Goal: Information Seeking & Learning: Learn about a topic

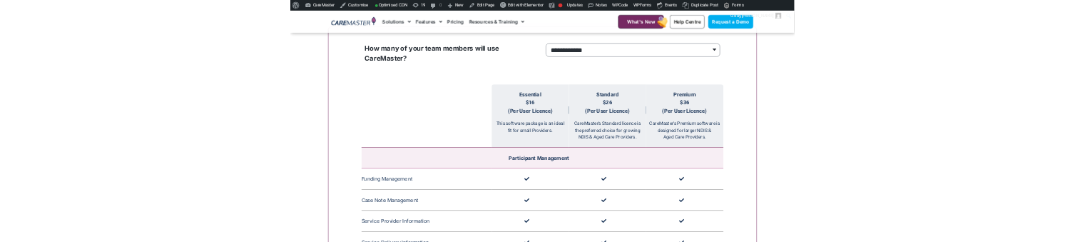
scroll to position [1349, 0]
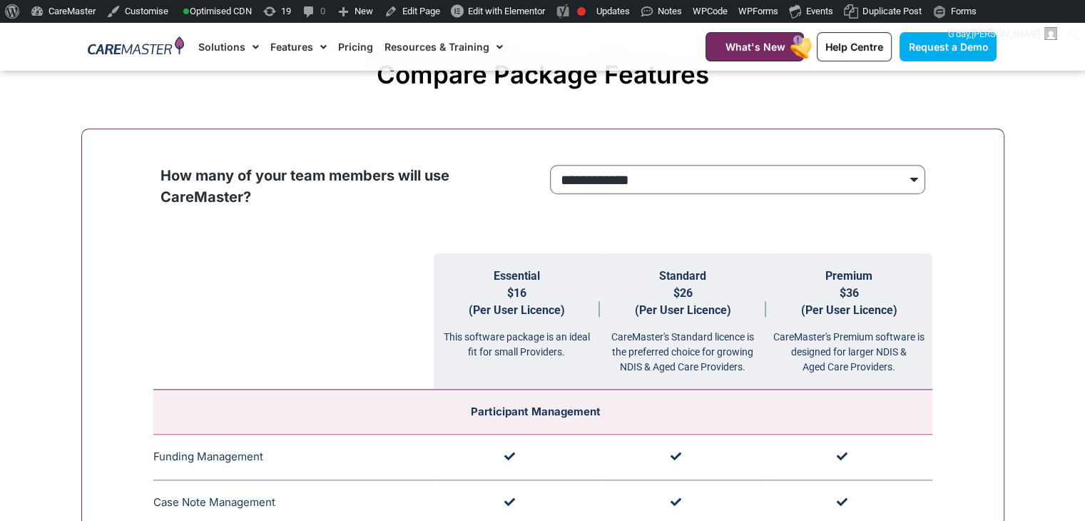
click at [744, 177] on select "**********" at bounding box center [737, 180] width 375 height 30
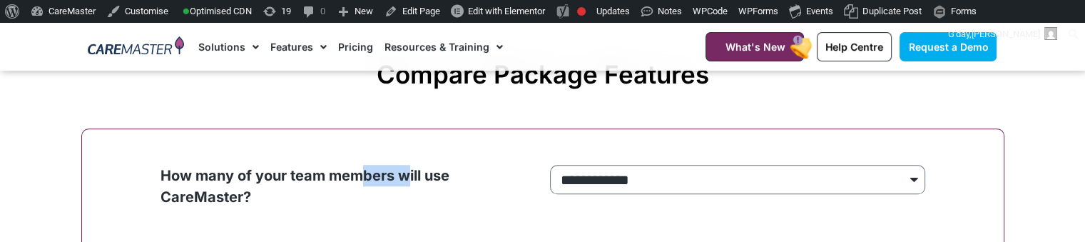
drag, startPoint x: 358, startPoint y: 183, endPoint x: 408, endPoint y: 110, distance: 89.3
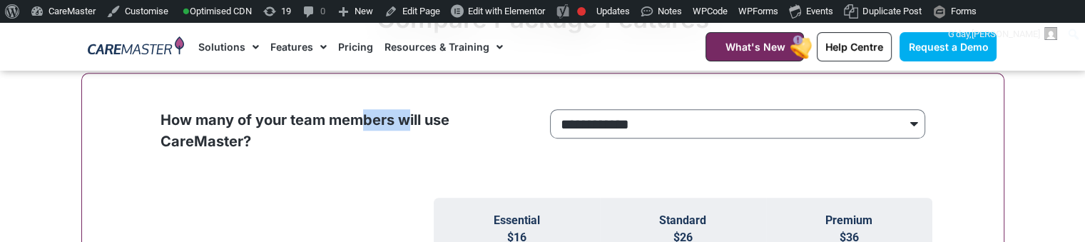
scroll to position [1407, 0]
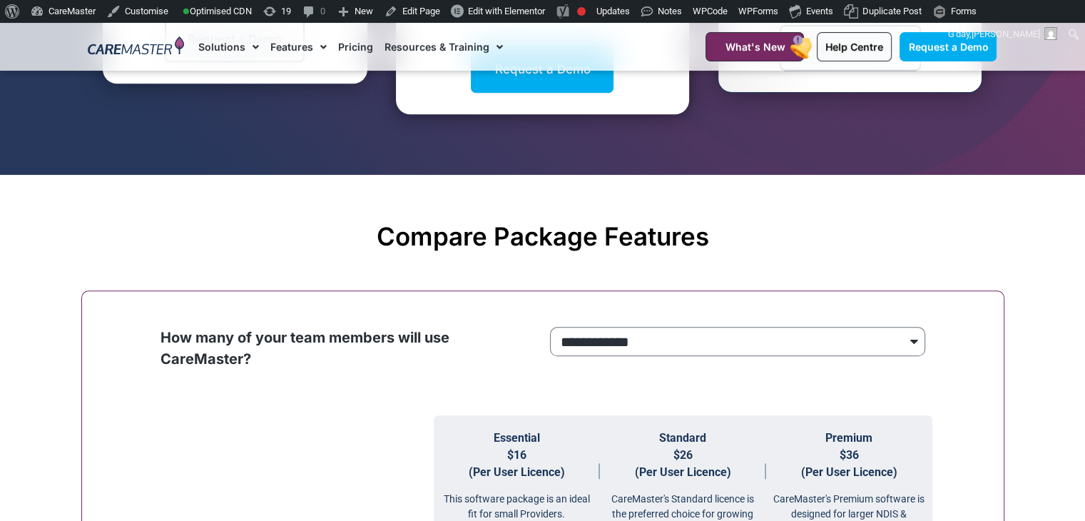
scroll to position [1313, 0]
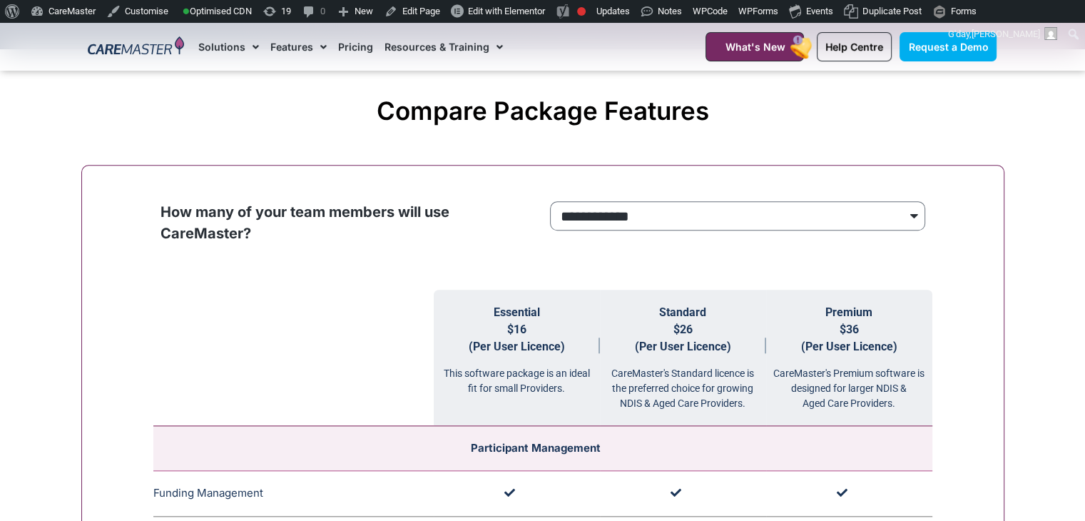
click at [898, 231] on div "**********" at bounding box center [738, 219] width 383 height 37
click at [898, 219] on select "**********" at bounding box center [737, 216] width 375 height 30
select select "***"
click at [550, 201] on select "**********" at bounding box center [737, 216] width 375 height 30
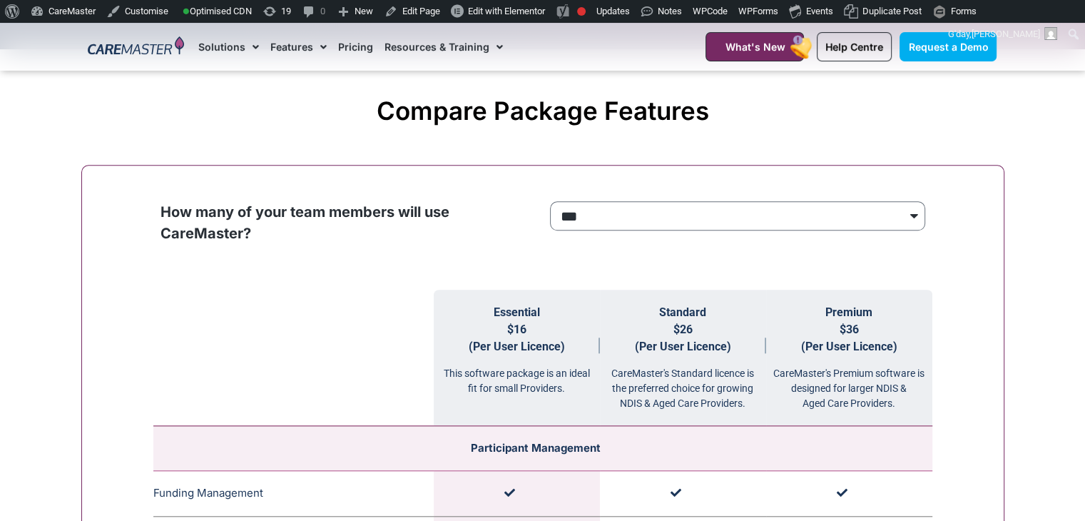
click at [546, 506] on td at bounding box center [517, 494] width 166 height 46
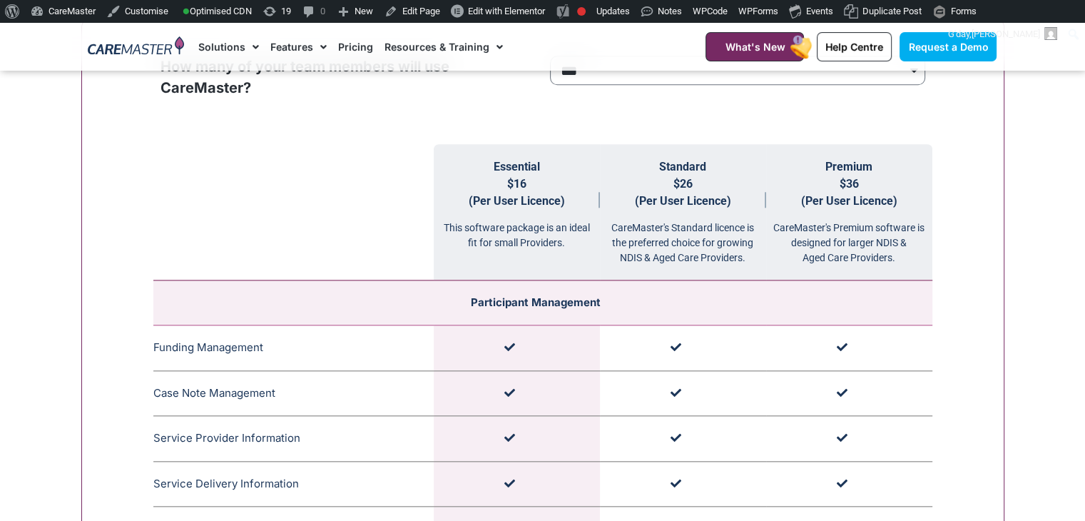
scroll to position [1486, 0]
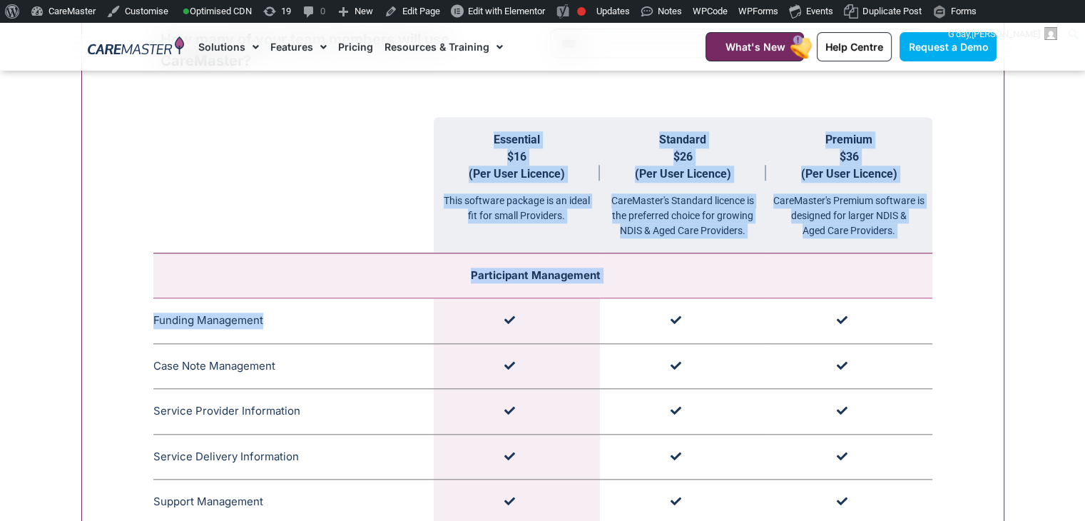
drag, startPoint x: 271, startPoint y: 313, endPoint x: 148, endPoint y: 323, distance: 123.1
click at [181, 318] on td "Funding Management CareMaster's Funding Management ensures that funding limits …" at bounding box center [293, 321] width 280 height 46
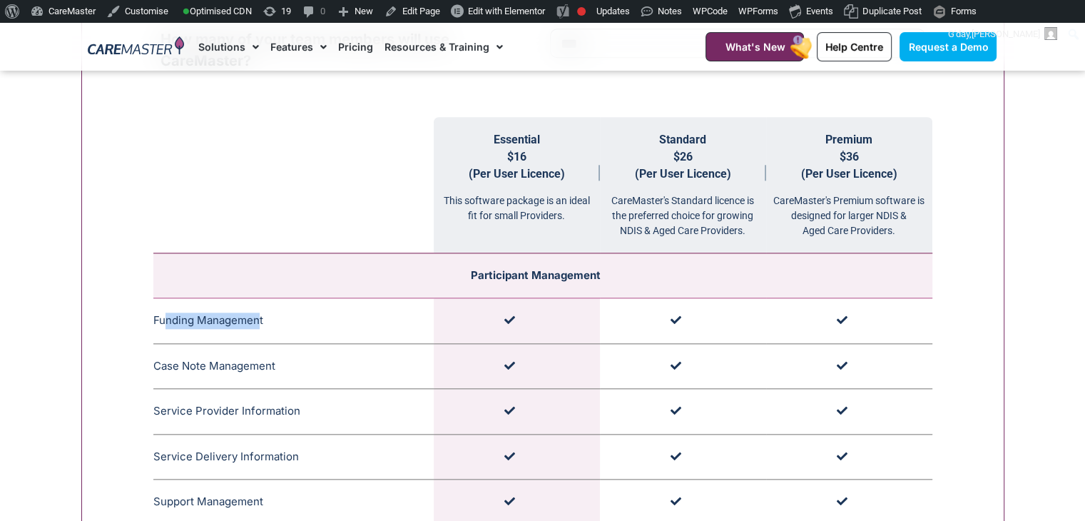
drag, startPoint x: 259, startPoint y: 320, endPoint x: 218, endPoint y: 320, distance: 41.4
click at [168, 321] on td "Funding Management CareMaster's Funding Management ensures that funding limits …" at bounding box center [293, 321] width 280 height 46
drag, startPoint x: 292, startPoint y: 319, endPoint x: 152, endPoint y: 318, distance: 139.9
click at [153, 318] on td "Funding Management CareMaster's Funding Management ensures that funding limits …" at bounding box center [293, 321] width 280 height 46
copy td "Funding Management CareMaster's Funding Management ensures that funding limits …"
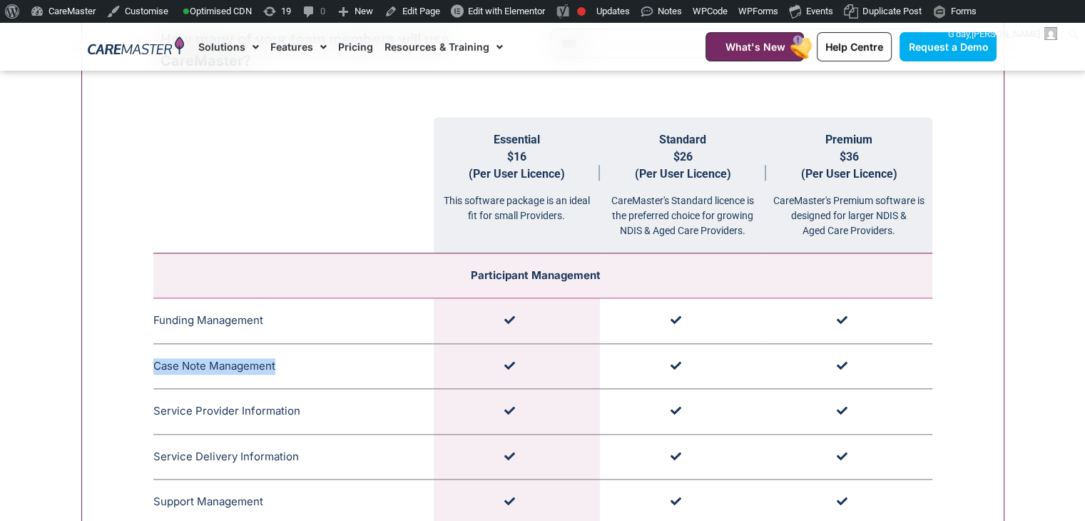
drag, startPoint x: 289, startPoint y: 369, endPoint x: 156, endPoint y: 363, distance: 133.6
click at [156, 363] on td "Case Note Management CareMaster's Case Note Management organises timestamped an…" at bounding box center [293, 366] width 280 height 46
copy td "Case Note Management"
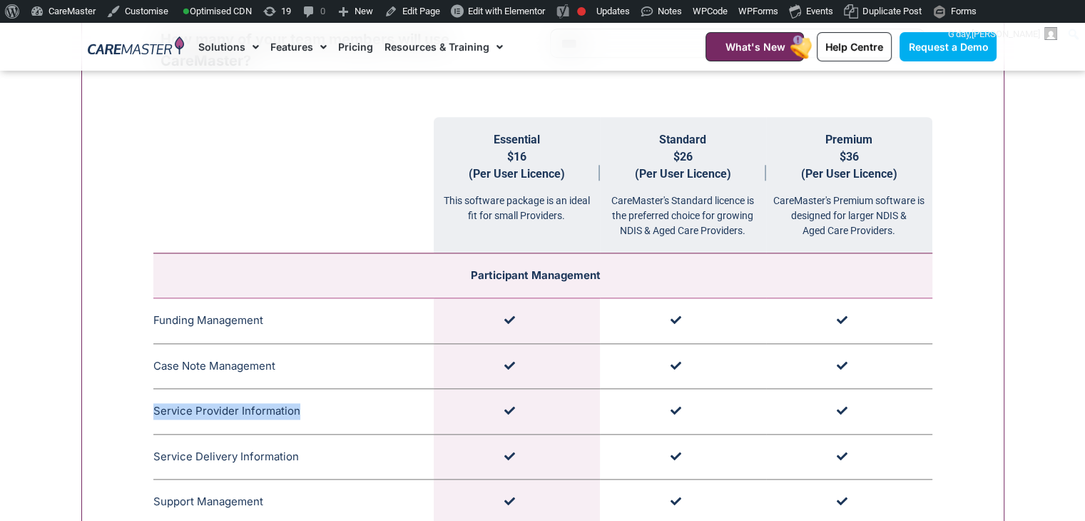
drag, startPoint x: 300, startPoint y: 413, endPoint x: 154, endPoint y: 413, distance: 145.6
click at [154, 413] on td "Service Provider Information CareMaster's Service Provider Information section …" at bounding box center [293, 412] width 280 height 46
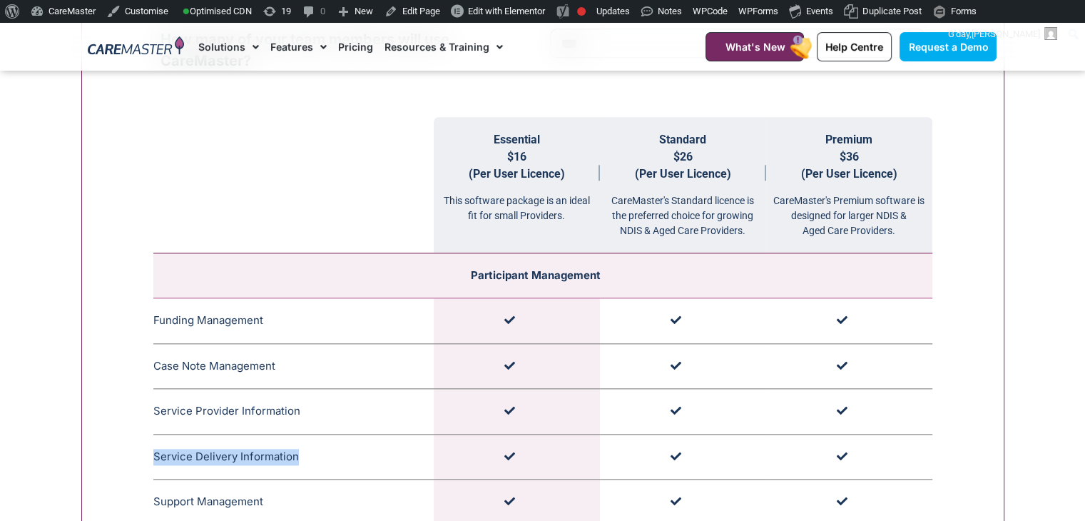
drag, startPoint x: 305, startPoint y: 460, endPoint x: 153, endPoint y: 456, distance: 152.0
click at [153, 456] on td "Service Delivery Information CareMaster's Service Delivery Information includes…" at bounding box center [293, 457] width 280 height 46
copy td "Service Delivery Information"
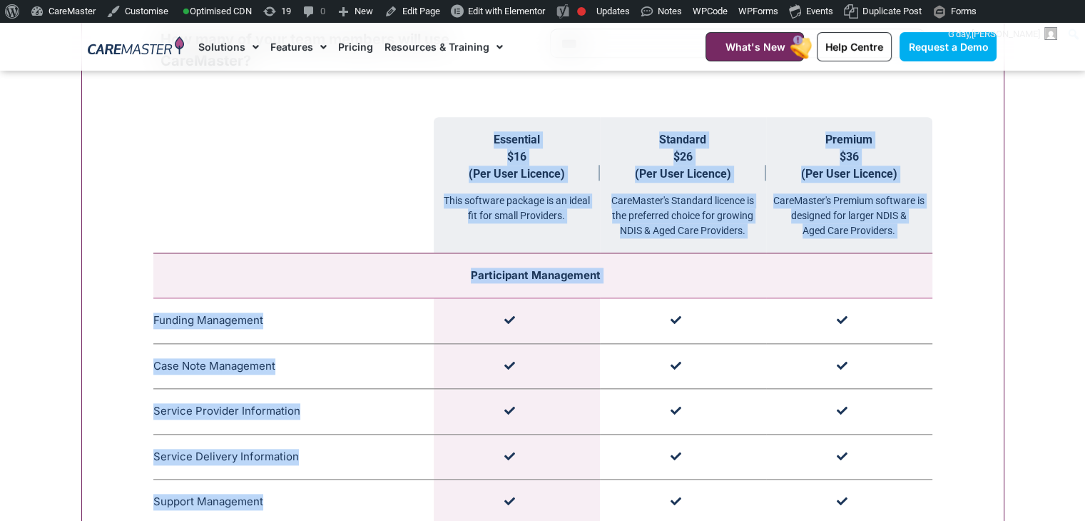
drag, startPoint x: 263, startPoint y: 497, endPoint x: 149, endPoint y: 504, distance: 113.7
click at [159, 501] on td "Support Management CareMaster's Support Management section is capable of schedu…" at bounding box center [293, 503] width 280 height 46
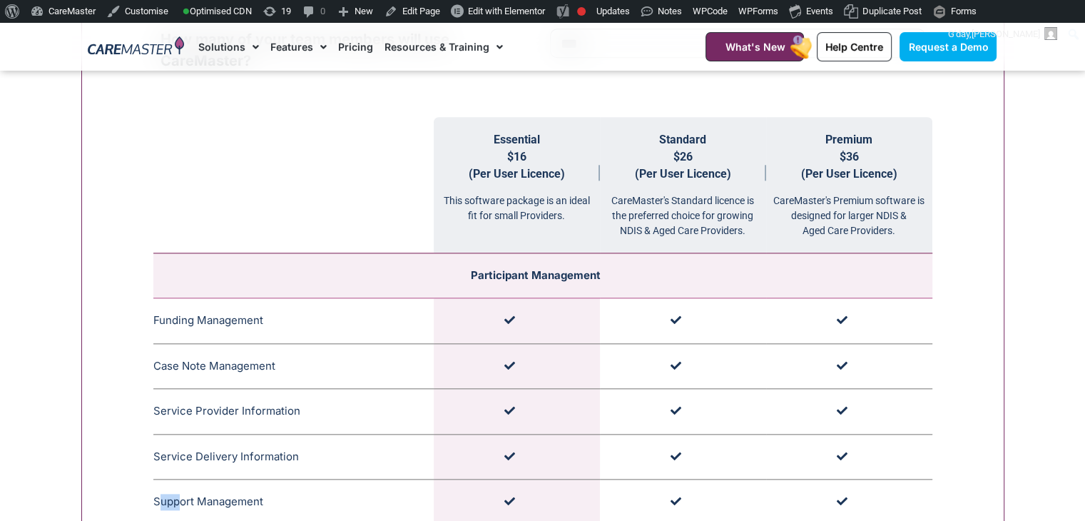
drag, startPoint x: 156, startPoint y: 500, endPoint x: 177, endPoint y: 497, distance: 20.8
click at [177, 497] on td "Support Management CareMaster's Support Management section is capable of schedu…" at bounding box center [293, 503] width 280 height 46
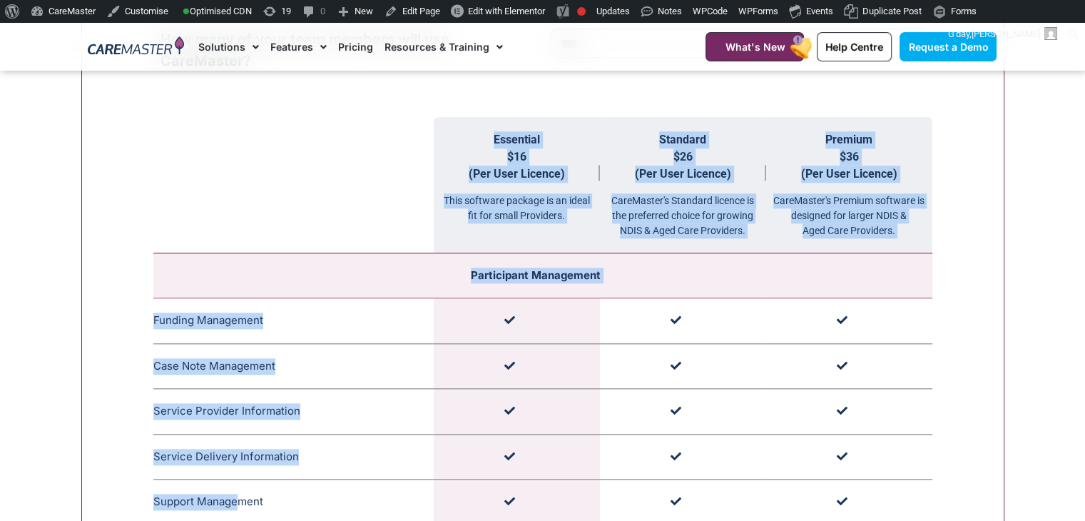
drag, startPoint x: 147, startPoint y: 497, endPoint x: 240, endPoint y: 499, distance: 92.8
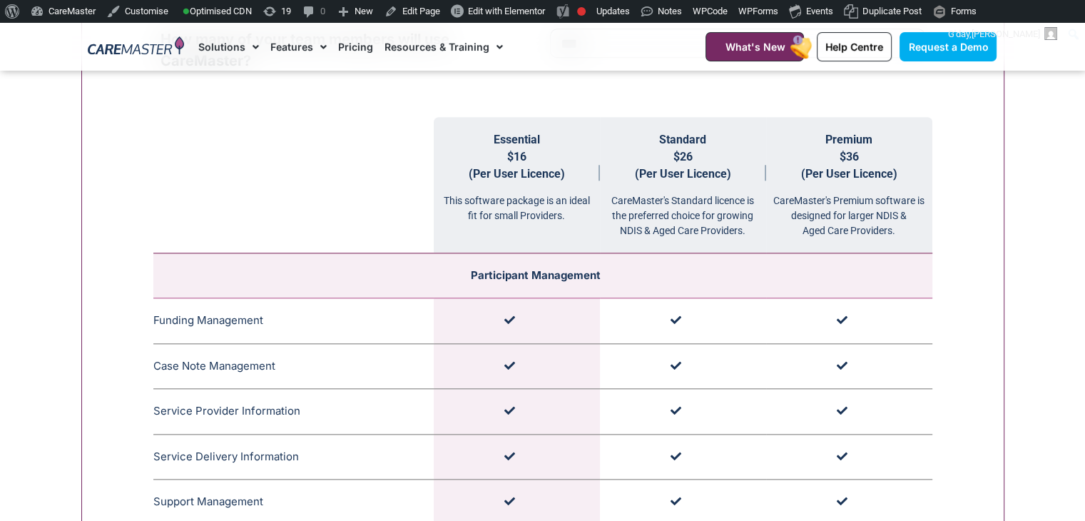
click at [260, 506] on td "Support Management CareMaster's Support Management section is capable of schedu…" at bounding box center [293, 503] width 280 height 46
drag, startPoint x: 262, startPoint y: 498, endPoint x: 155, endPoint y: 500, distance: 107.1
click at [155, 500] on td "Support Management CareMaster's Support Management section is capable of schedu…" at bounding box center [293, 503] width 280 height 46
copy td "Support Management"
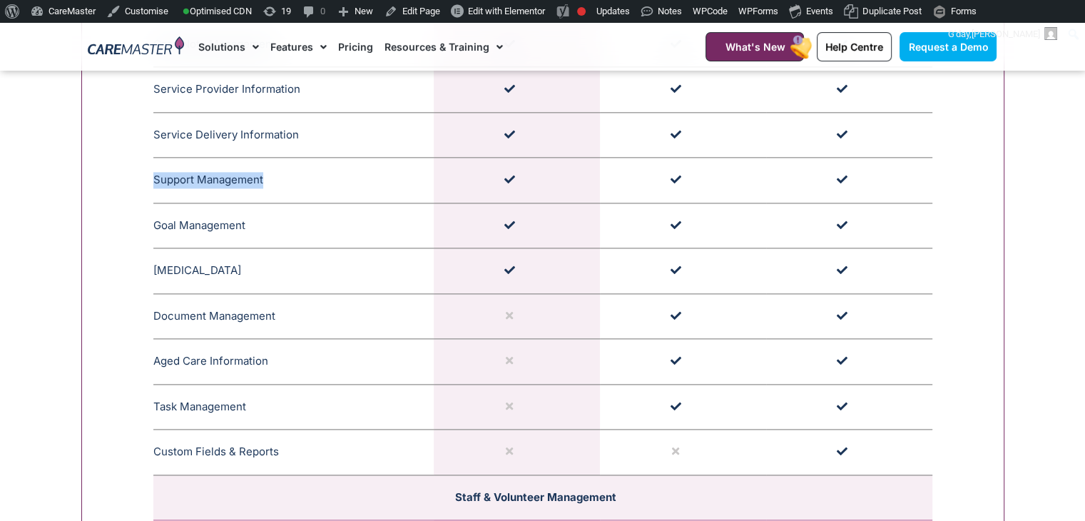
scroll to position [1809, 0]
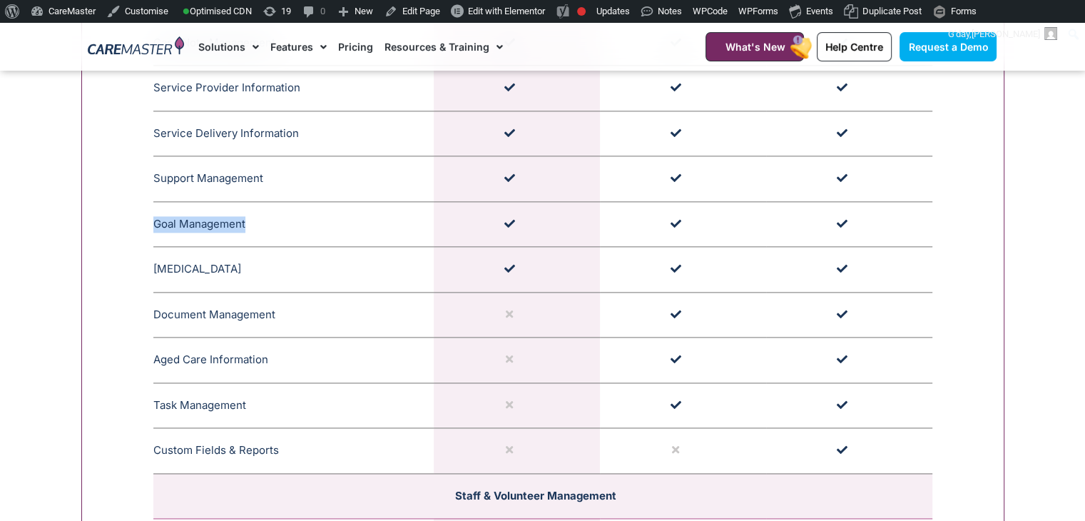
drag, startPoint x: 246, startPoint y: 220, endPoint x: 155, endPoint y: 228, distance: 91.7
click at [155, 228] on td "Goal Management CareMaster's Goal Management monitors Participant progress, upd…" at bounding box center [293, 224] width 280 height 46
copy td "Goal Management"
drag, startPoint x: 278, startPoint y: 273, endPoint x: 153, endPoint y: 261, distance: 124.8
click at [153, 261] on td "Medication Management CareMaster's Medication Management for NDIS Participants …" at bounding box center [293, 270] width 280 height 46
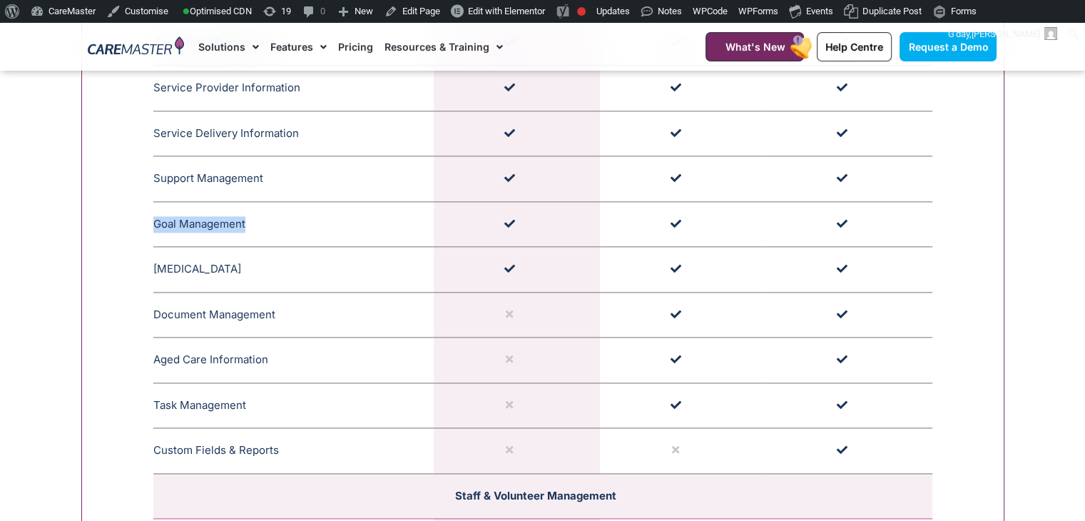
copy td "Medication Management"
drag, startPoint x: 272, startPoint y: 312, endPoint x: 153, endPoint y: 307, distance: 119.3
click at [153, 307] on td "Document Management CareMaster's Document Management features allow providers t…" at bounding box center [293, 315] width 280 height 46
drag, startPoint x: 277, startPoint y: 315, endPoint x: 156, endPoint y: 305, distance: 121.0
click at [156, 305] on td "Document Management CareMaster's Document Management features allow providers t…" at bounding box center [293, 315] width 280 height 46
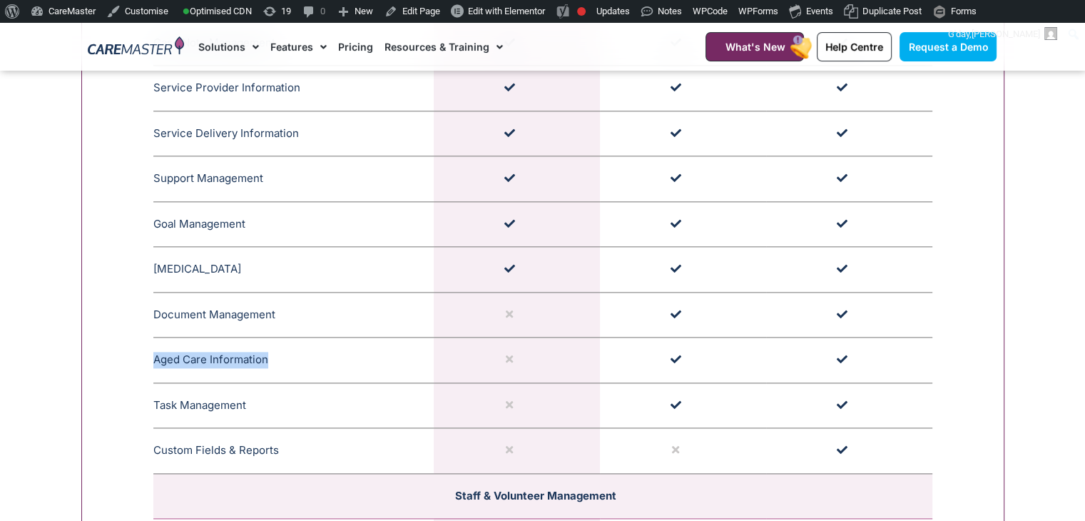
drag, startPoint x: 266, startPoint y: 358, endPoint x: 156, endPoint y: 363, distance: 110.7
click at [156, 363] on td "Aged Care Information CareMaster's Aged Care Information encompasses clear serv…" at bounding box center [293, 361] width 280 height 46
copy td "Aged Care Information"
drag, startPoint x: 245, startPoint y: 404, endPoint x: 154, endPoint y: 397, distance: 91.6
click at [154, 397] on td "Task Management CareMaster's Task Management feature facilitates generic or per…" at bounding box center [293, 406] width 280 height 46
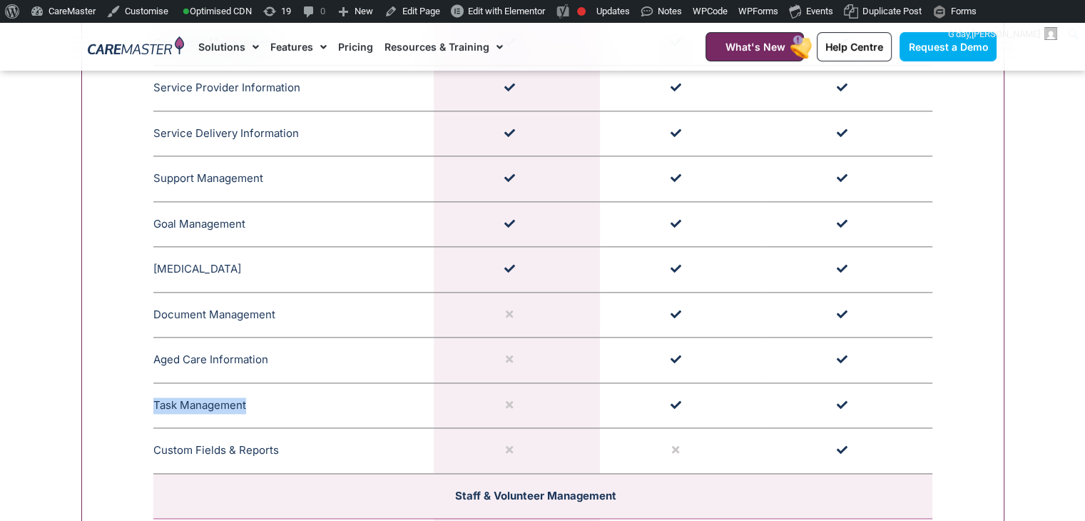
copy td "Task Management"
drag, startPoint x: 283, startPoint y: 445, endPoint x: 156, endPoint y: 455, distance: 127.4
click at [156, 455] on td "Custom Fields & Reports The Custom Field and Reports feature in CareMaster allo…" at bounding box center [293, 451] width 280 height 46
click at [155, 455] on td "Custom Fields & Reports The Custom Field and Reports feature in CareMaster allo…" at bounding box center [293, 451] width 280 height 46
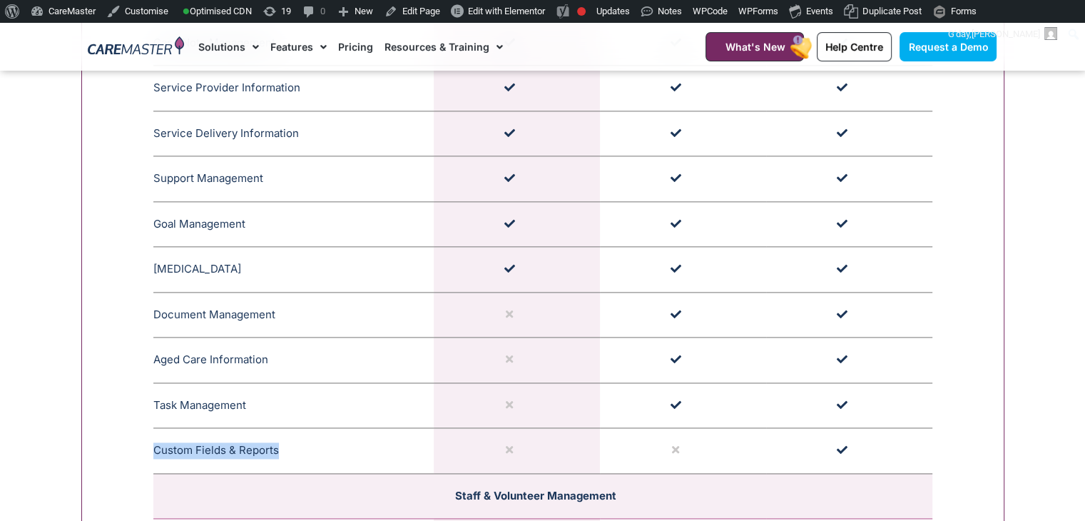
drag, startPoint x: 276, startPoint y: 455, endPoint x: 152, endPoint y: 450, distance: 124.3
click at [153, 450] on td "Custom Fields & Reports The Custom Field and Reports feature in CareMaster allo…" at bounding box center [293, 451] width 280 height 46
copy td "Custom Fields & Reports"
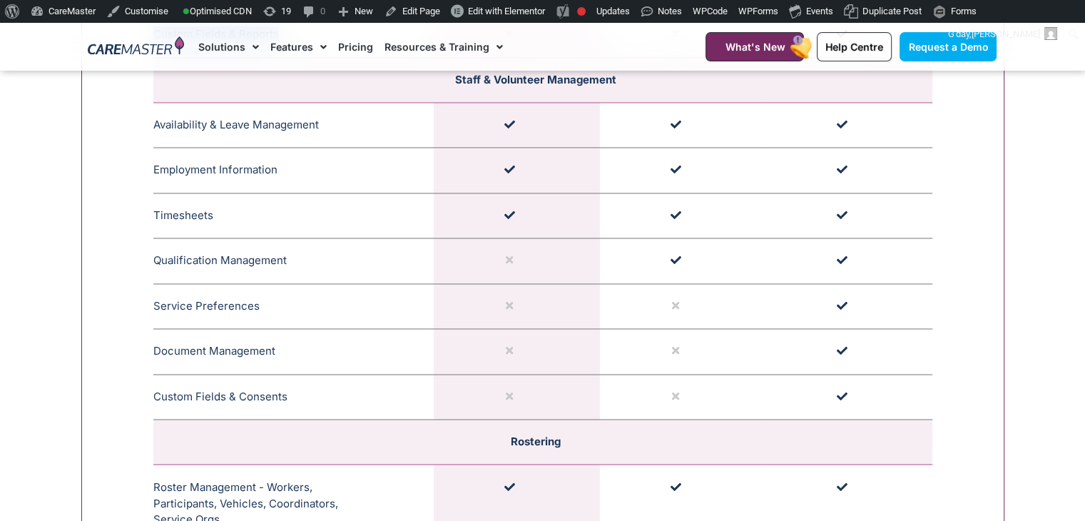
scroll to position [2229, 0]
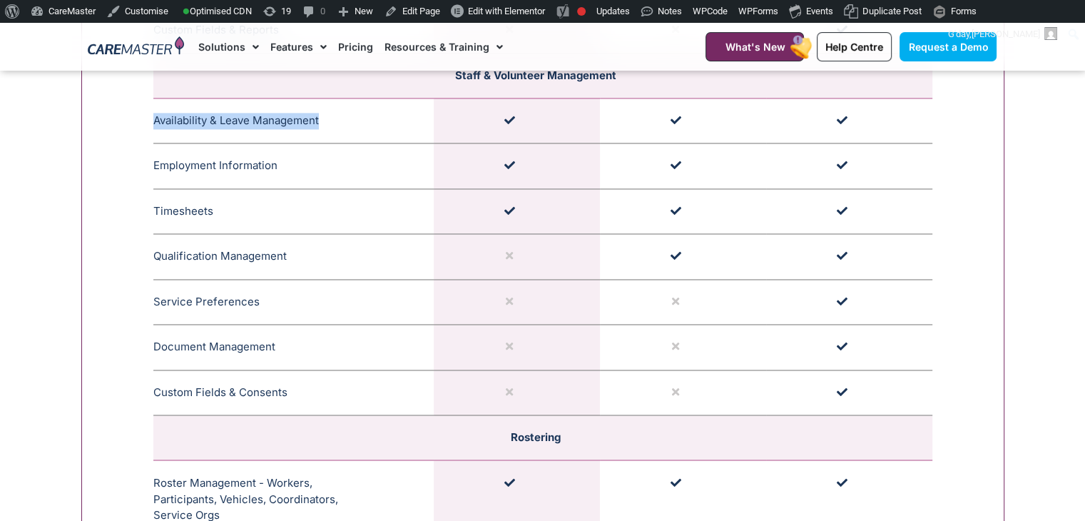
drag, startPoint x: 153, startPoint y: 113, endPoint x: 320, endPoint y: 110, distance: 167.0
click at [320, 110] on td "Availability & Leave Management CareMaster's Availability Management section us…" at bounding box center [293, 121] width 280 height 46
copy td "Availability & Leave Management"
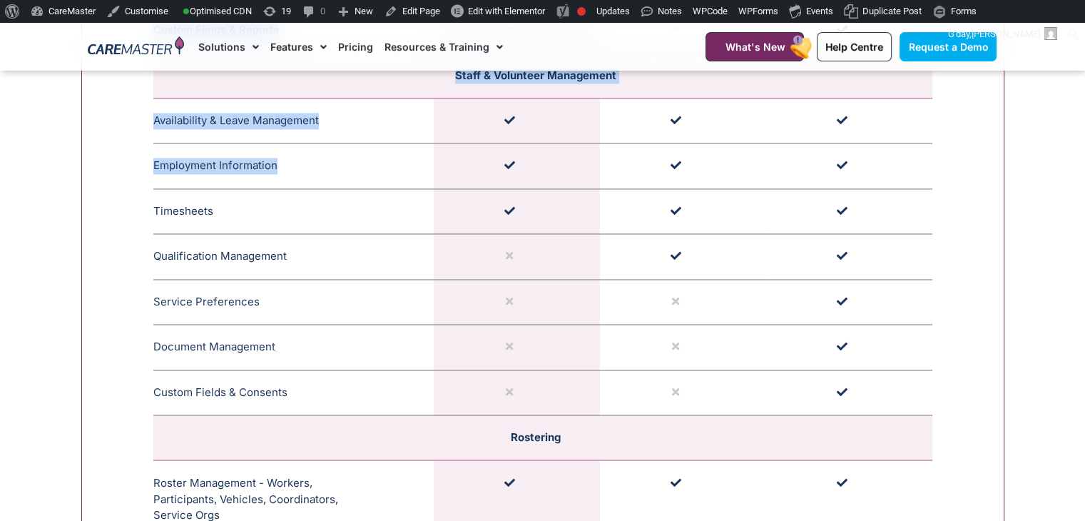
drag, startPoint x: 149, startPoint y: 158, endPoint x: 275, endPoint y: 158, distance: 126.3
drag, startPoint x: 278, startPoint y: 158, endPoint x: 153, endPoint y: 163, distance: 124.3
click at [153, 163] on td "Employment Information The CareMaster Employment Information for Staff & Volunt…" at bounding box center [293, 166] width 280 height 46
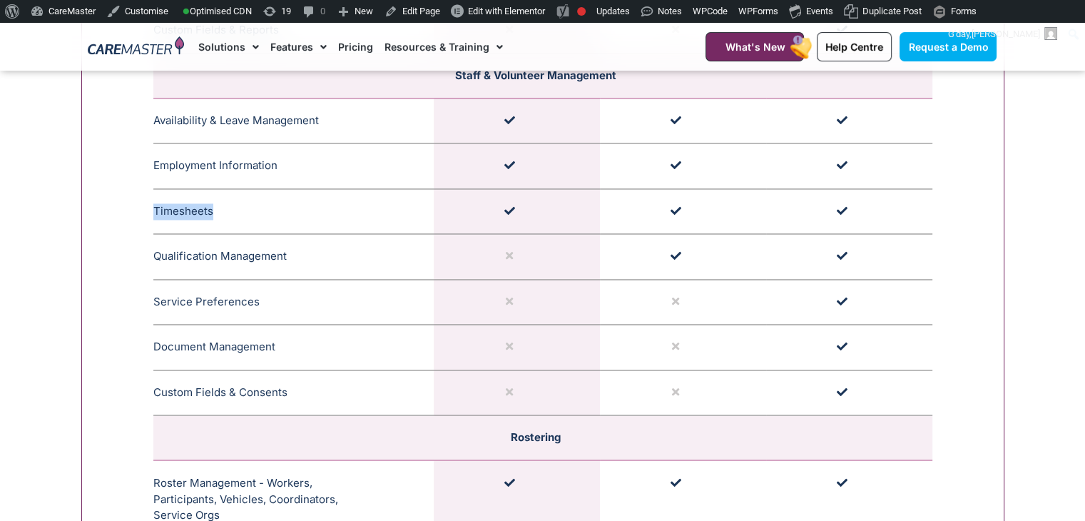
drag, startPoint x: 212, startPoint y: 214, endPoint x: 154, endPoint y: 215, distance: 57.8
click at [154, 215] on td "Timesheets CareMaster's Timesheet section provides a detailed overview of work …" at bounding box center [293, 211] width 280 height 46
drag, startPoint x: 288, startPoint y: 252, endPoint x: 156, endPoint y: 240, distance: 133.3
click at [156, 240] on td "Qualification Management CareMaster's Qualification Management for Staff or Vol…" at bounding box center [293, 257] width 280 height 46
drag, startPoint x: 258, startPoint y: 298, endPoint x: 154, endPoint y: 300, distance: 103.5
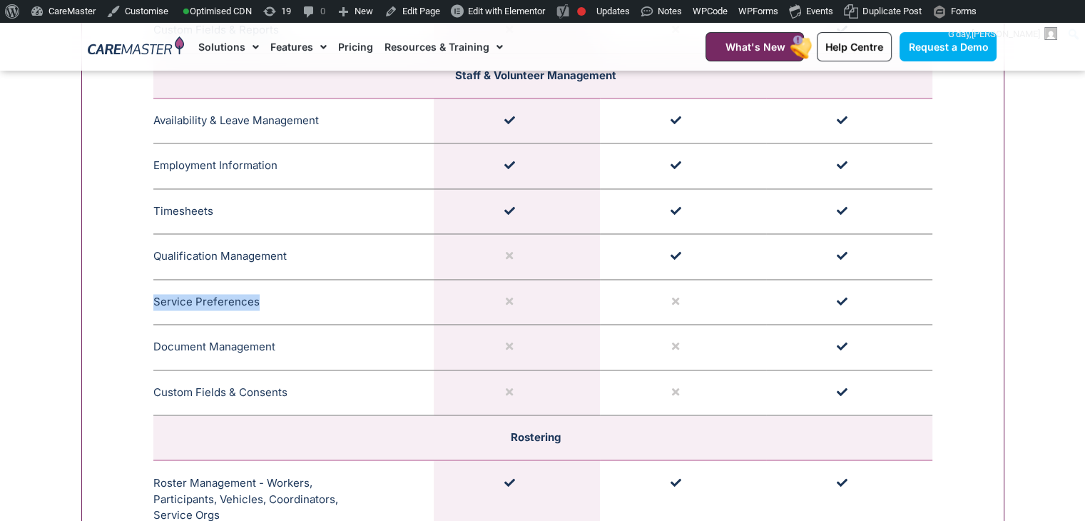
click at [154, 300] on td "Service Preferences CareMaster Service Preferences feature Support Workers and …" at bounding box center [293, 302] width 280 height 46
drag, startPoint x: 276, startPoint y: 343, endPoint x: 154, endPoint y: 344, distance: 122.0
click at [154, 344] on td "Document Management CareMaster's Document Management feature offers alerts for …" at bounding box center [293, 348] width 280 height 46
drag, startPoint x: 288, startPoint y: 392, endPoint x: 154, endPoint y: 382, distance: 133.8
click at [154, 382] on td "Custom Fields & Consents The Custom Field and Reports feature in CareMaster all…" at bounding box center [293, 393] width 280 height 46
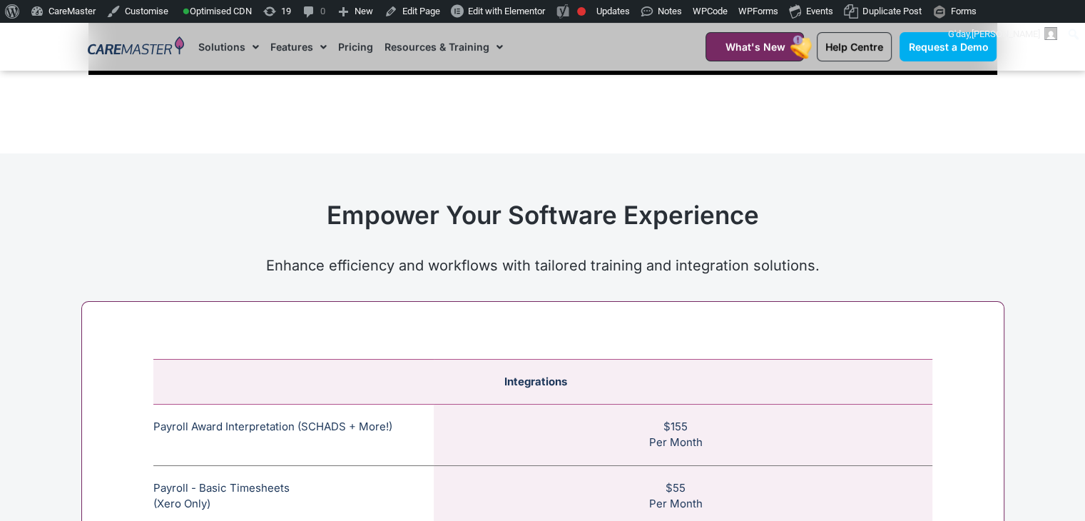
scroll to position [5346, 0]
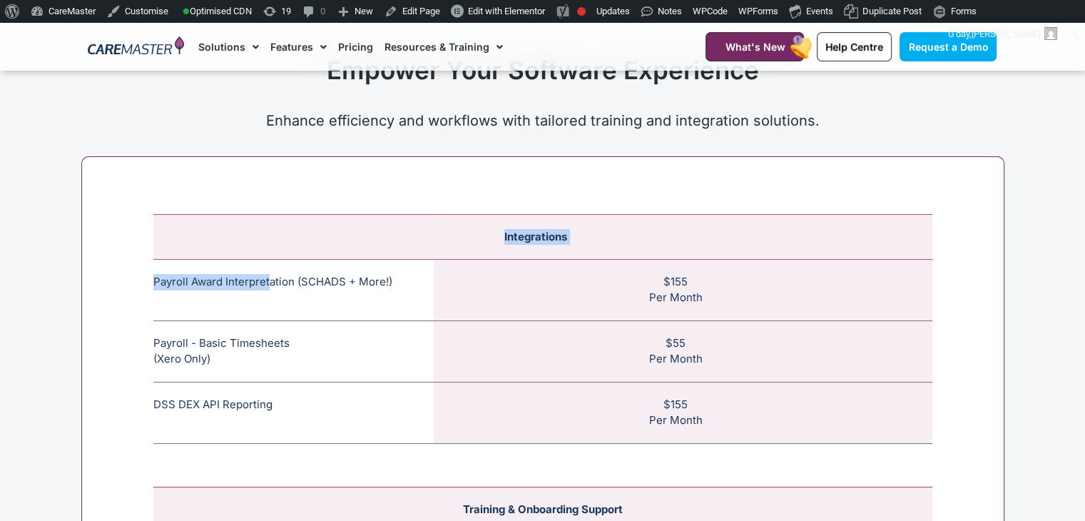
click at [268, 251] on tbody "Integrations Payroll Award Interpretation (SCHADS + More!) The SCHADS Award int…" at bounding box center [542, 328] width 779 height 229
click at [287, 272] on td "Payroll Award Interpretation (SCHADS + More!) The SCHADS Award interpretation e…" at bounding box center [293, 289] width 280 height 61
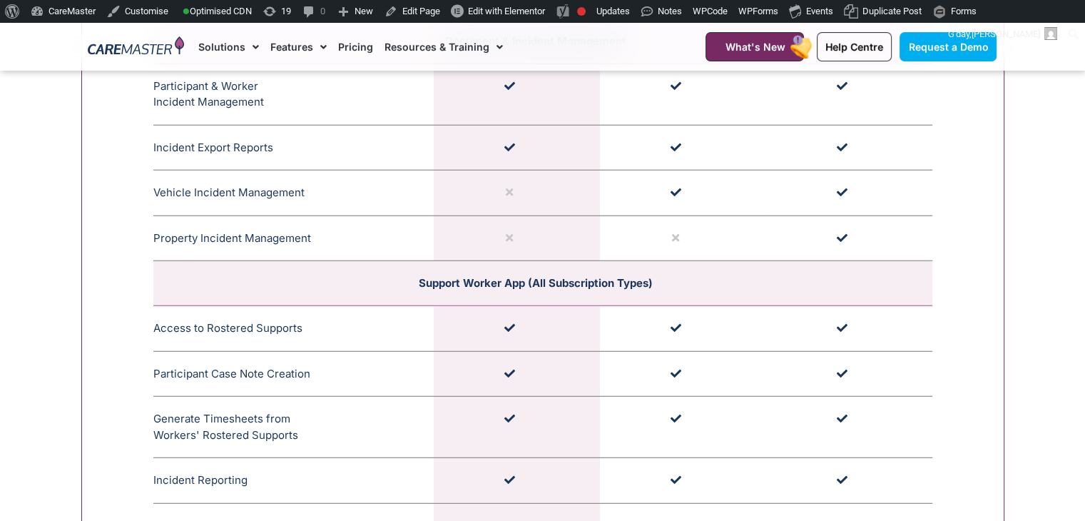
scroll to position [3559, 0]
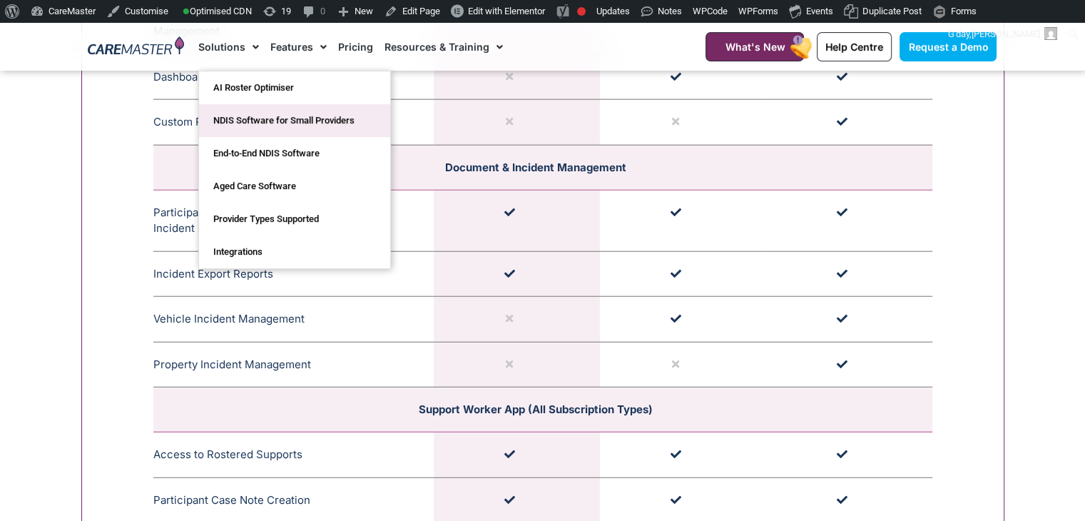
click at [241, 131] on link "NDIS Software for Small Providers" at bounding box center [294, 120] width 191 height 33
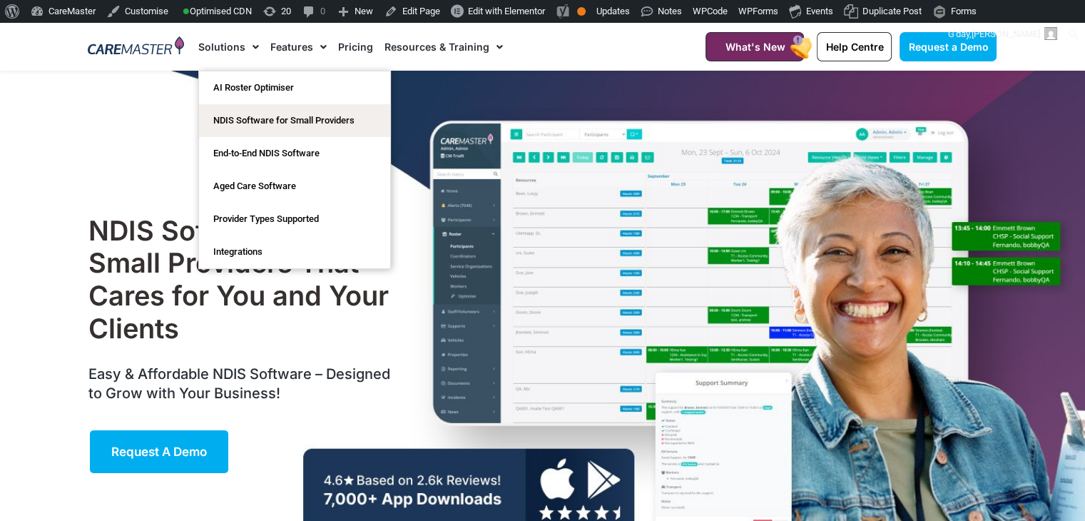
click at [221, 63] on link "Solutions" at bounding box center [228, 47] width 61 height 48
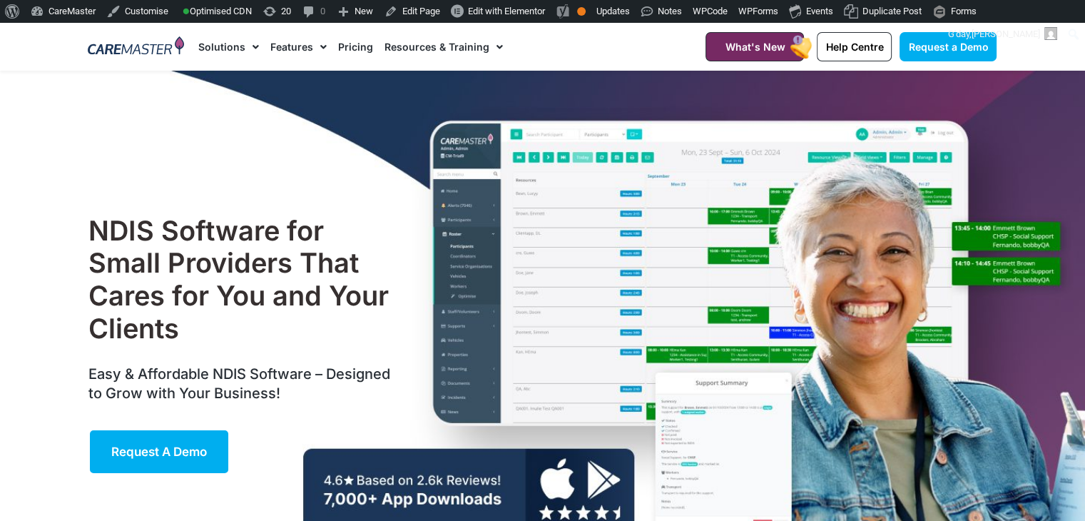
click at [221, 63] on link "Solutions" at bounding box center [228, 47] width 61 height 48
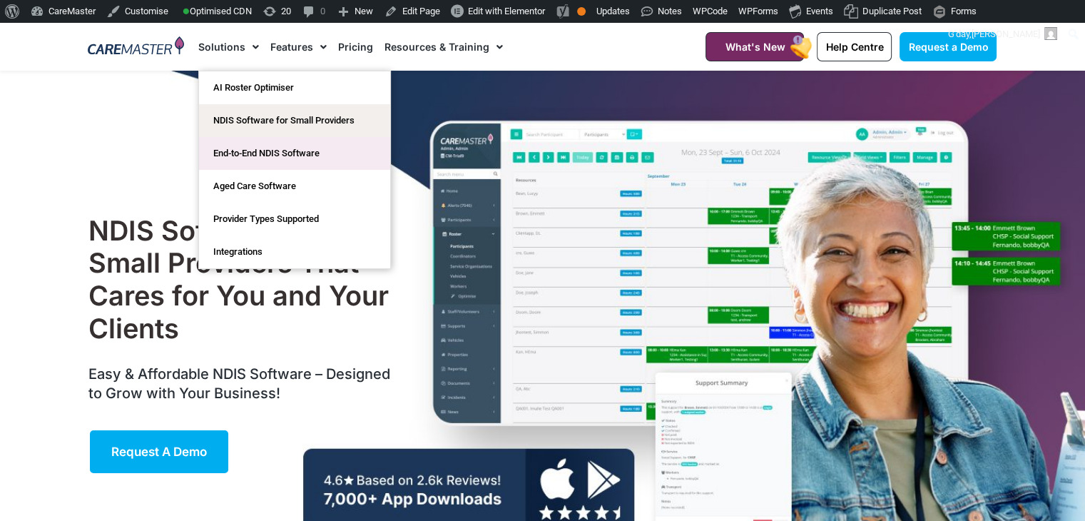
click at [248, 141] on link "End-to-End NDIS Software" at bounding box center [294, 153] width 191 height 33
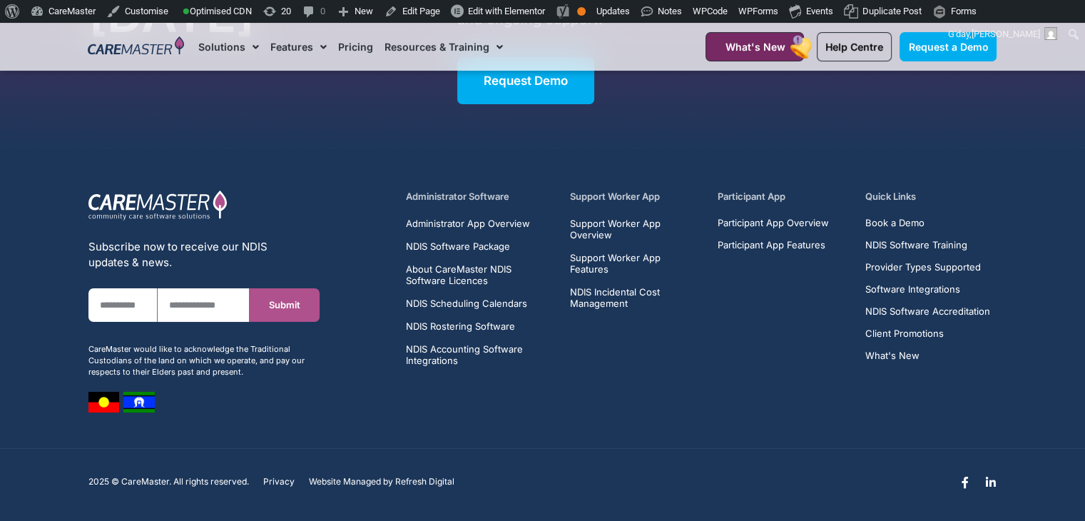
scroll to position [3191, 0]
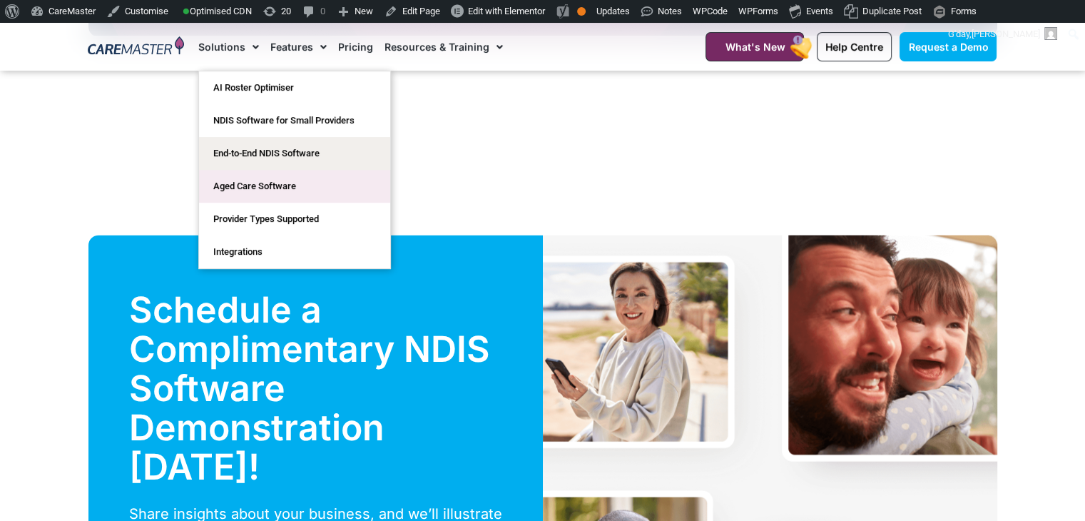
click at [211, 201] on link "Aged Care Software" at bounding box center [294, 186] width 191 height 33
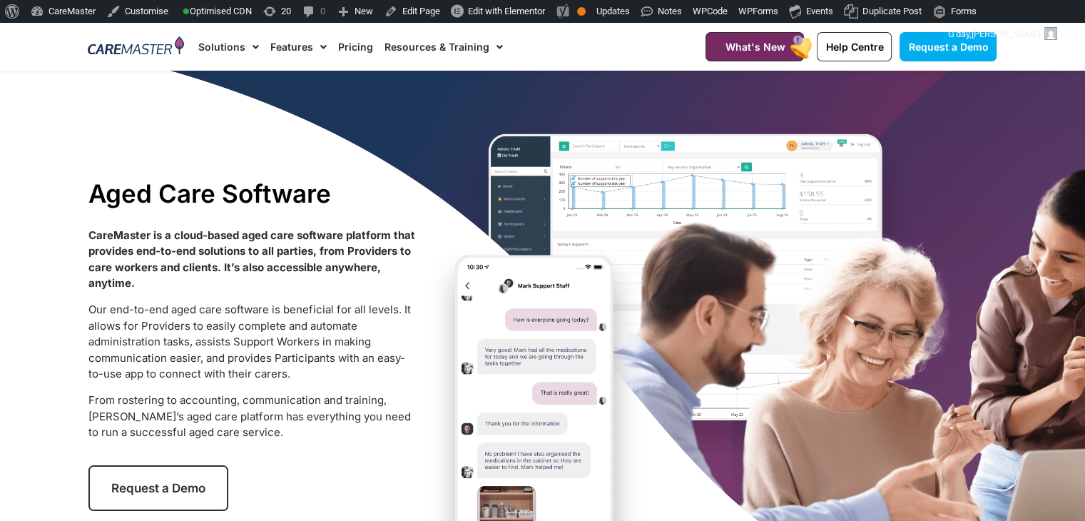
click at [343, 46] on link "Pricing" at bounding box center [355, 47] width 35 height 48
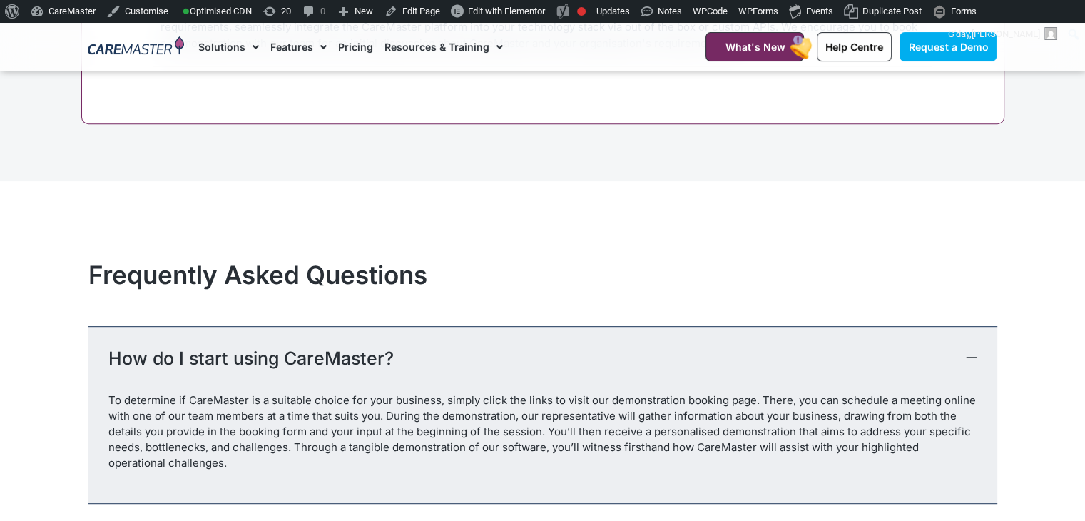
scroll to position [6177, 0]
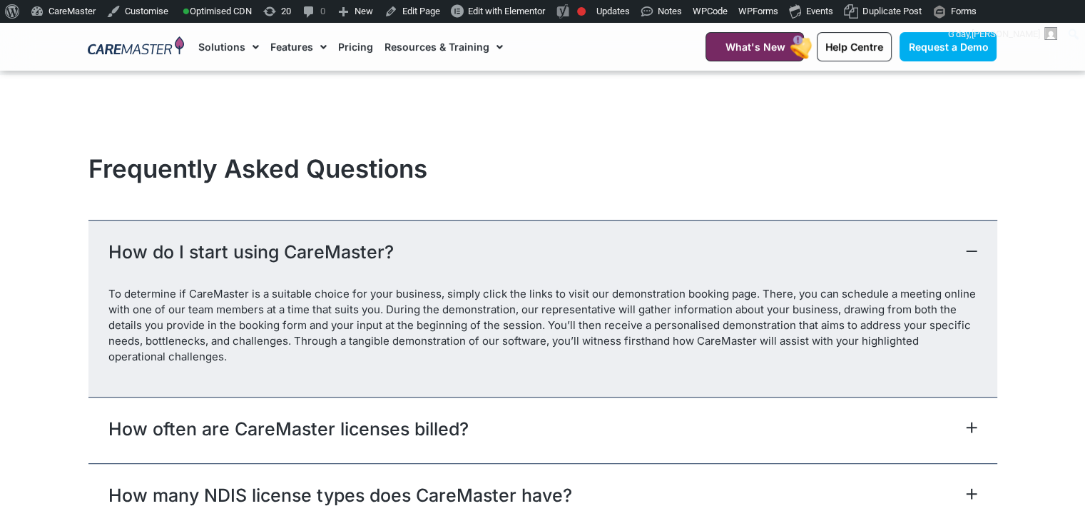
click at [779, 248] on div "How do I start using CareMaster?" at bounding box center [542, 253] width 909 height 66
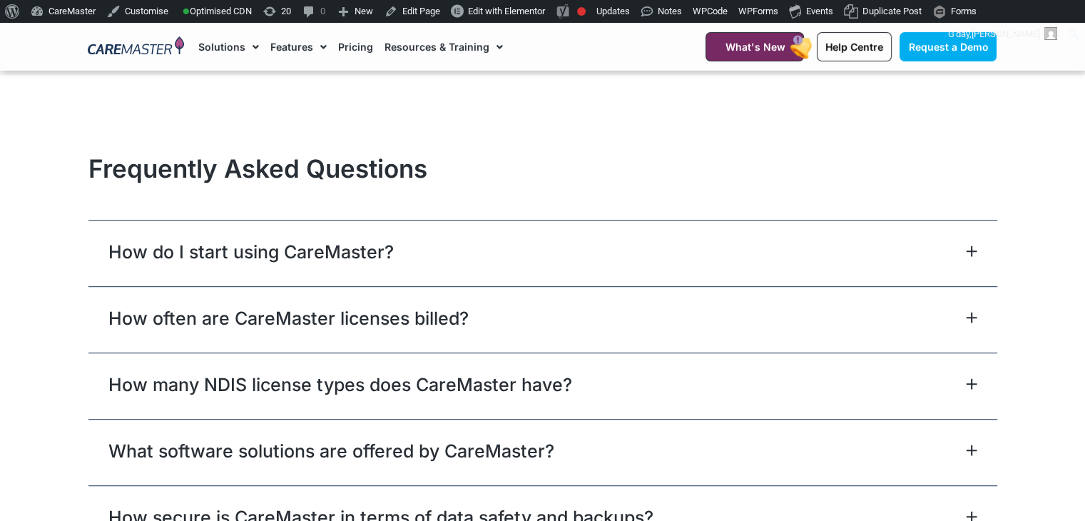
click at [777, 248] on div "How do I start using CareMaster?" at bounding box center [542, 253] width 909 height 66
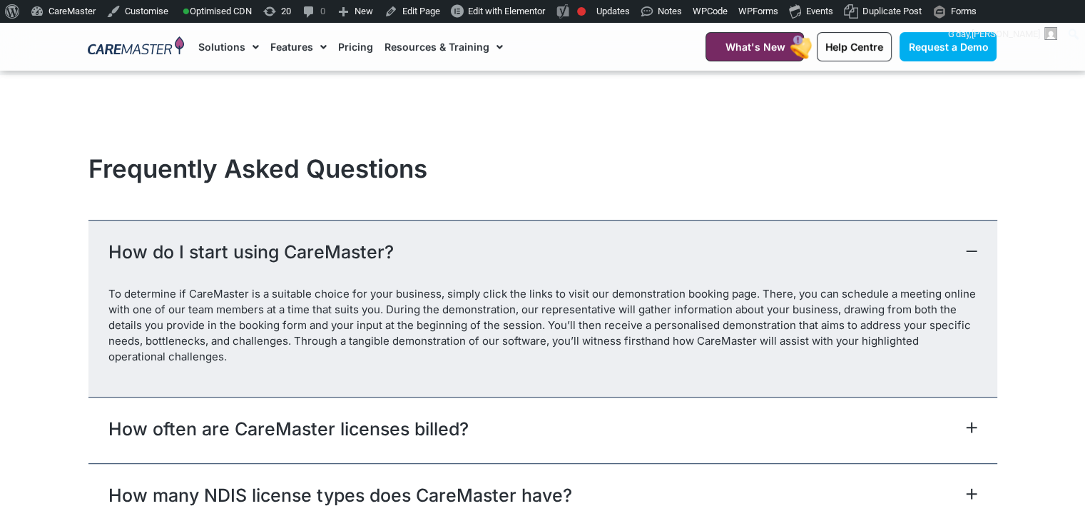
click at [774, 244] on div "How do I start using CareMaster?" at bounding box center [542, 253] width 909 height 66
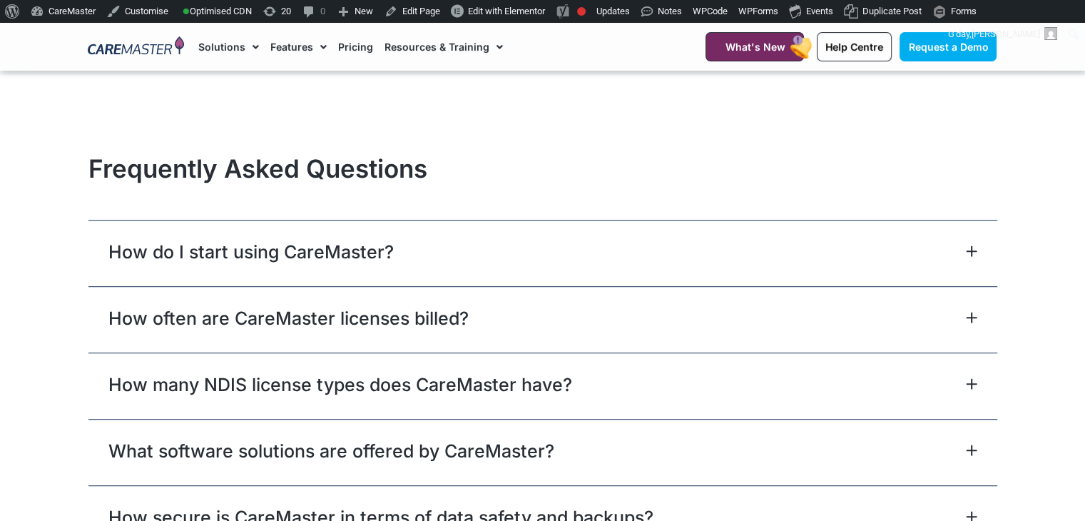
click at [774, 244] on div "How do I start using CareMaster?" at bounding box center [542, 253] width 909 height 66
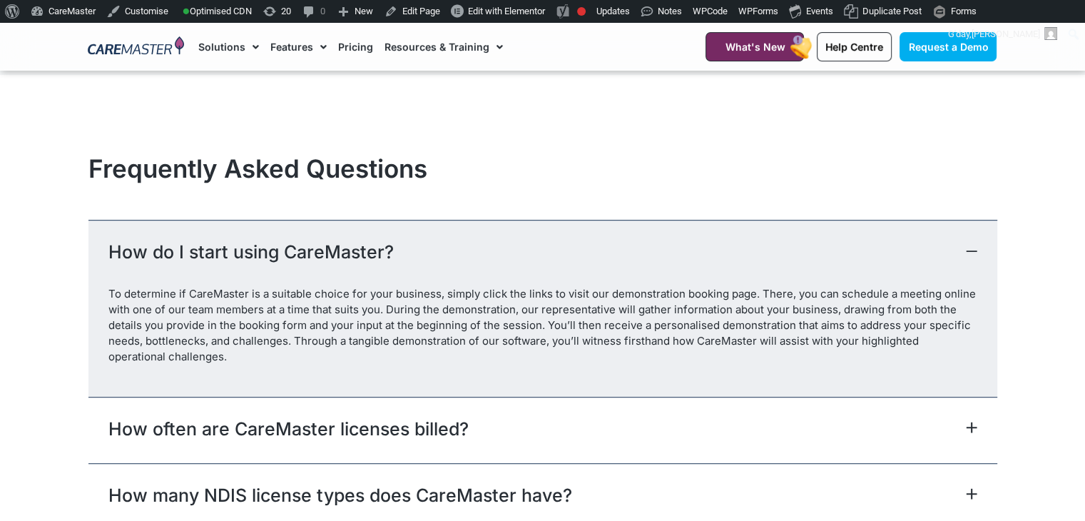
click at [774, 244] on div "How do I start using CareMaster?" at bounding box center [542, 253] width 909 height 66
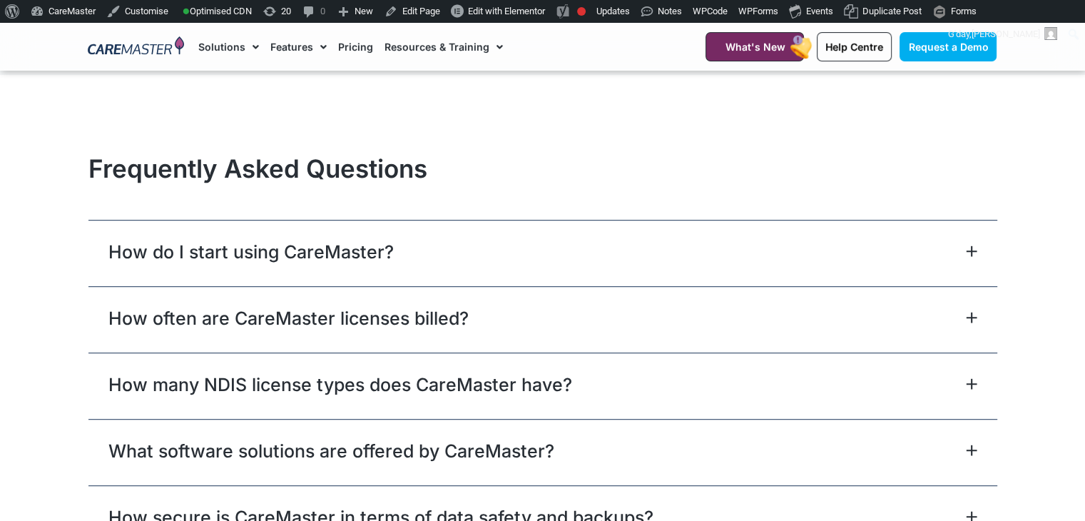
click at [774, 243] on div "How do I start using CareMaster?" at bounding box center [542, 253] width 909 height 66
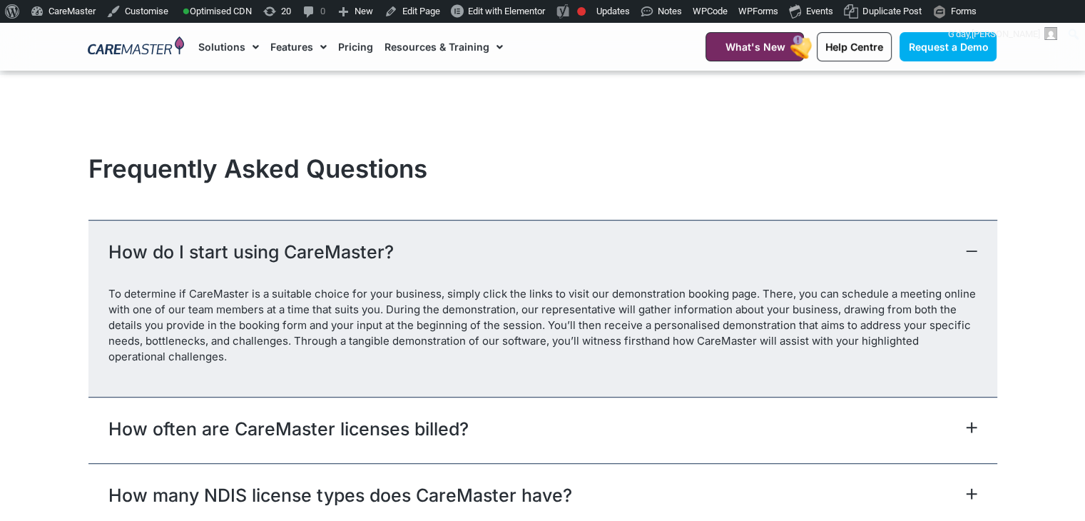
click at [774, 243] on div "How do I start using CareMaster?" at bounding box center [542, 253] width 909 height 66
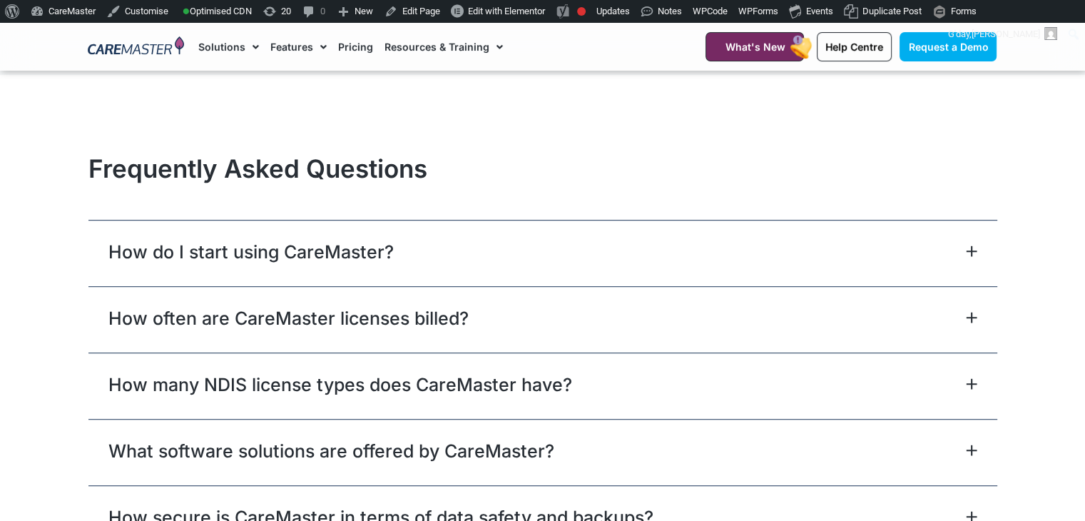
click at [769, 238] on div "How do I start using CareMaster?" at bounding box center [542, 253] width 909 height 66
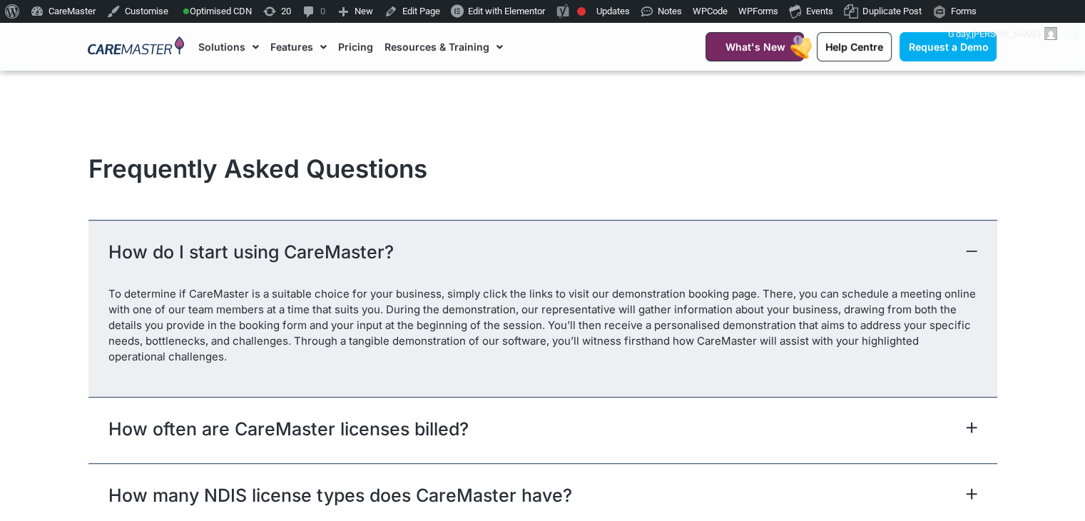
click at [769, 238] on div "How do I start using CareMaster?" at bounding box center [542, 253] width 909 height 66
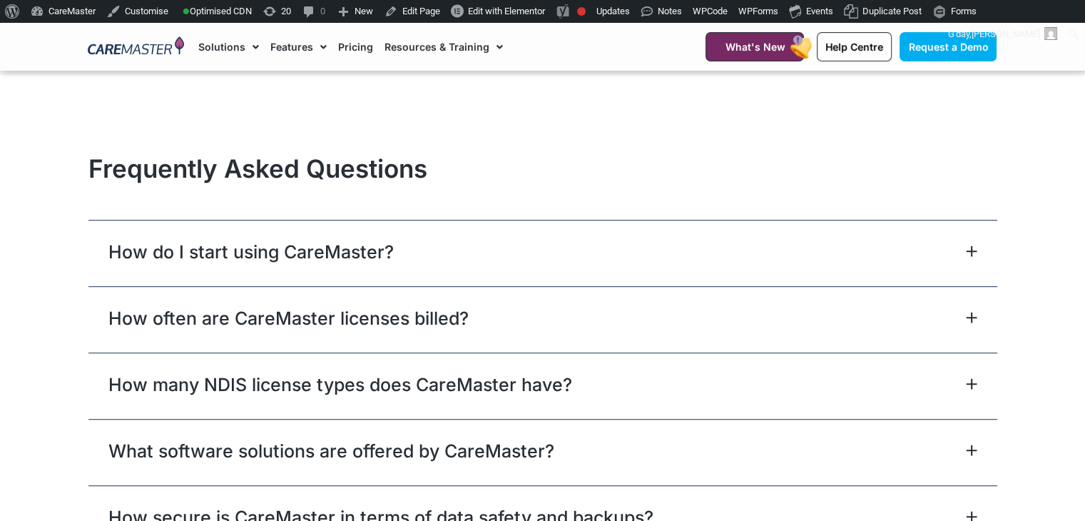
click at [763, 230] on div "How do I start using CareMaster?" at bounding box center [542, 253] width 909 height 66
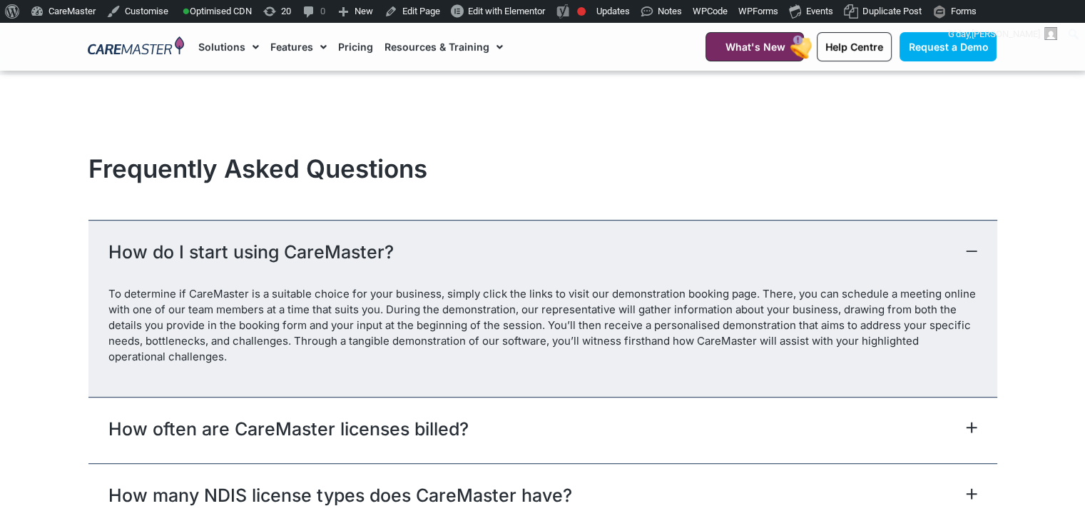
click at [763, 230] on div "How do I start using CareMaster?" at bounding box center [542, 253] width 909 height 66
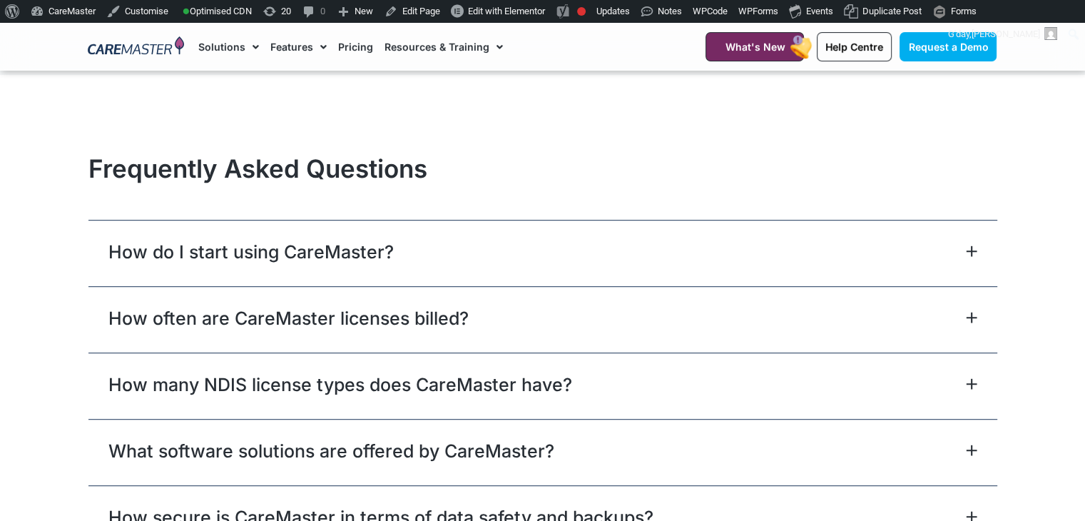
click at [763, 228] on div "How do I start using CareMaster?" at bounding box center [542, 253] width 909 height 66
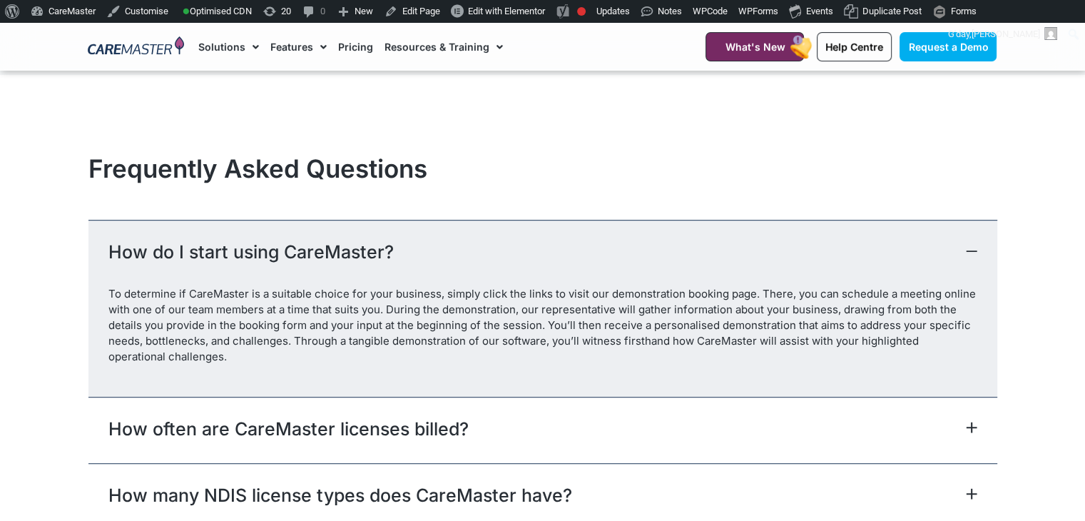
click at [762, 227] on div "How do I start using CareMaster?" at bounding box center [542, 253] width 909 height 66
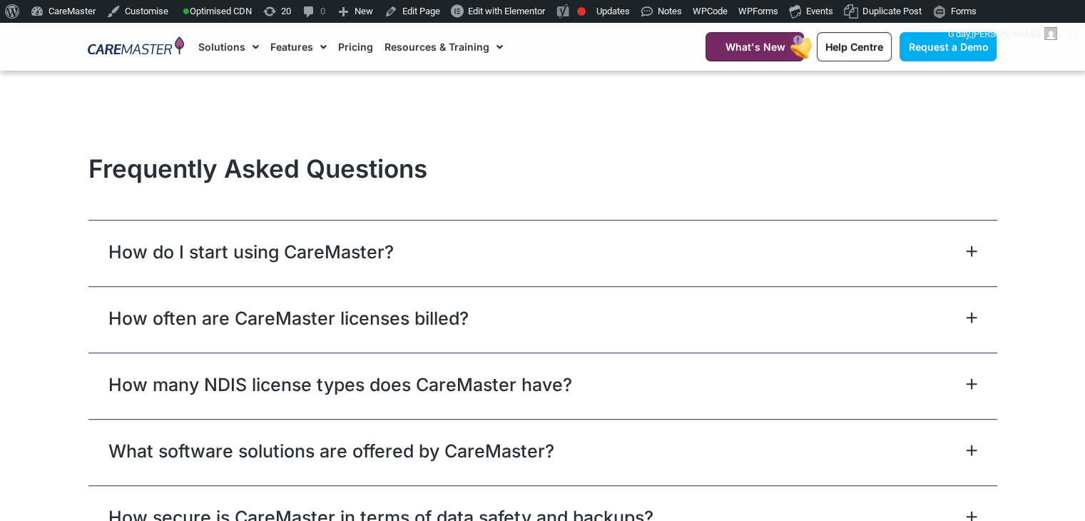
click at [762, 227] on div "How do I start using CareMaster?" at bounding box center [542, 253] width 909 height 66
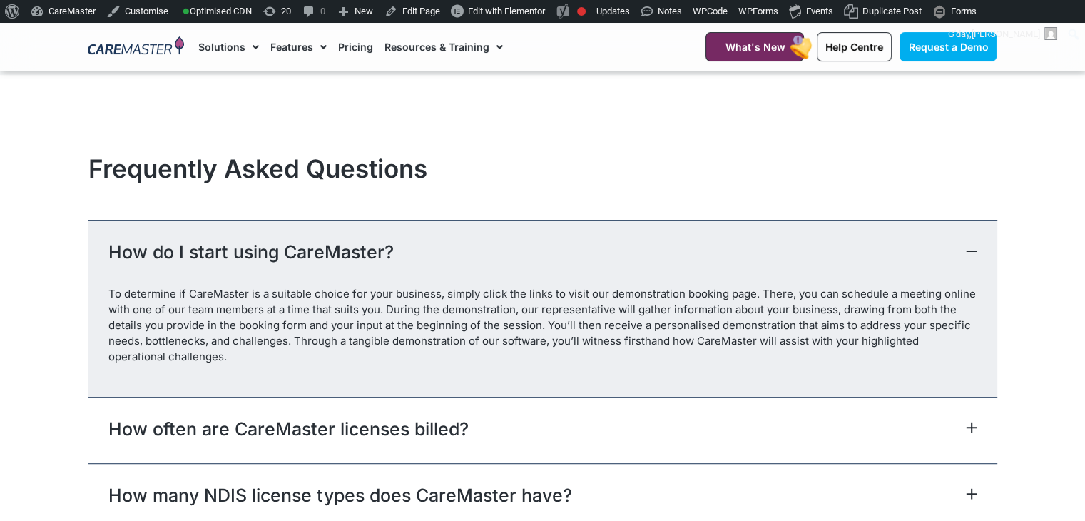
click at [762, 227] on div "How do I start using CareMaster?" at bounding box center [542, 253] width 909 height 66
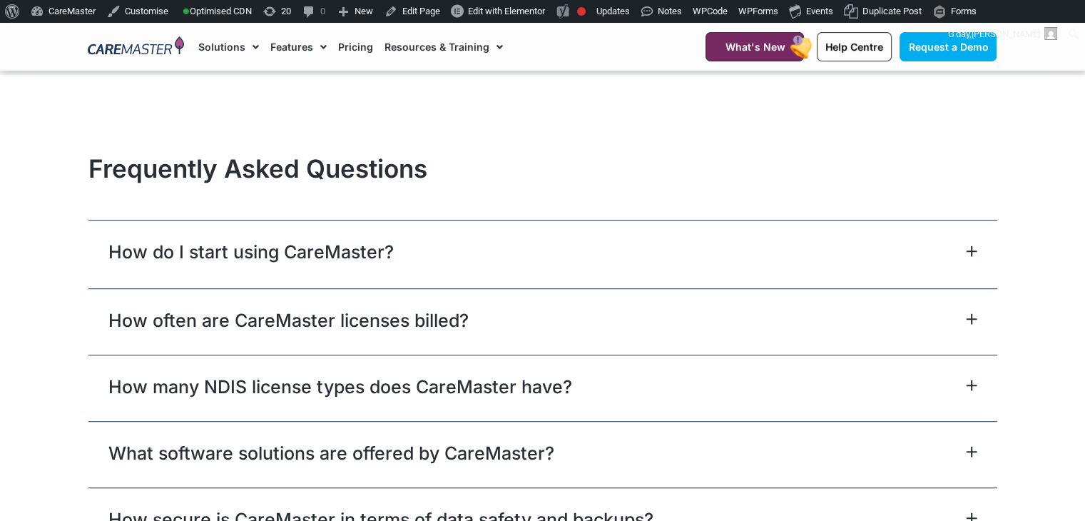
click at [743, 207] on div "Frequently Asked Questions" at bounding box center [542, 186] width 909 height 66
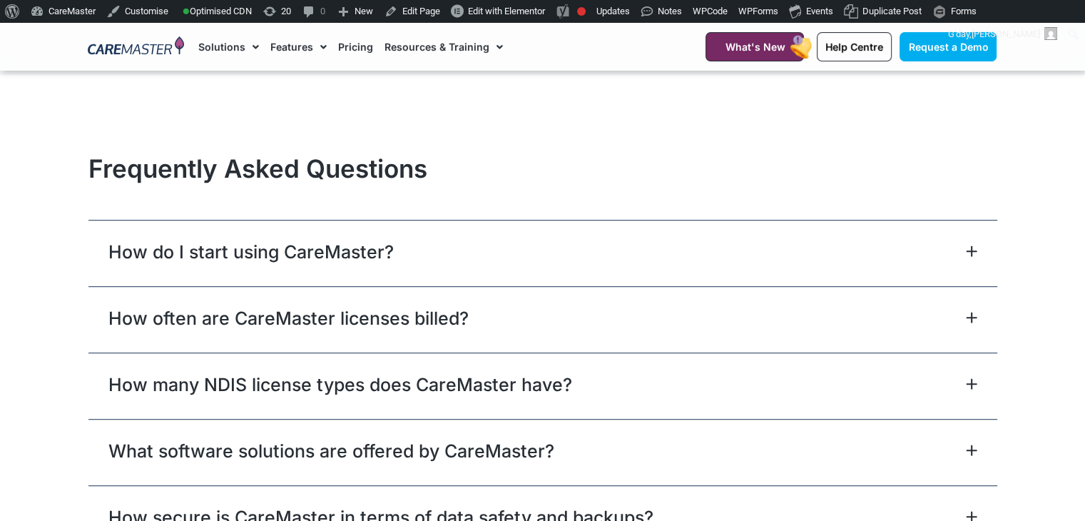
click at [743, 207] on div "Frequently Asked Questions" at bounding box center [542, 186] width 909 height 66
click at [741, 220] on div "How do I start using CareMaster?" at bounding box center [542, 253] width 909 height 66
